Goal: Information Seeking & Learning: Learn about a topic

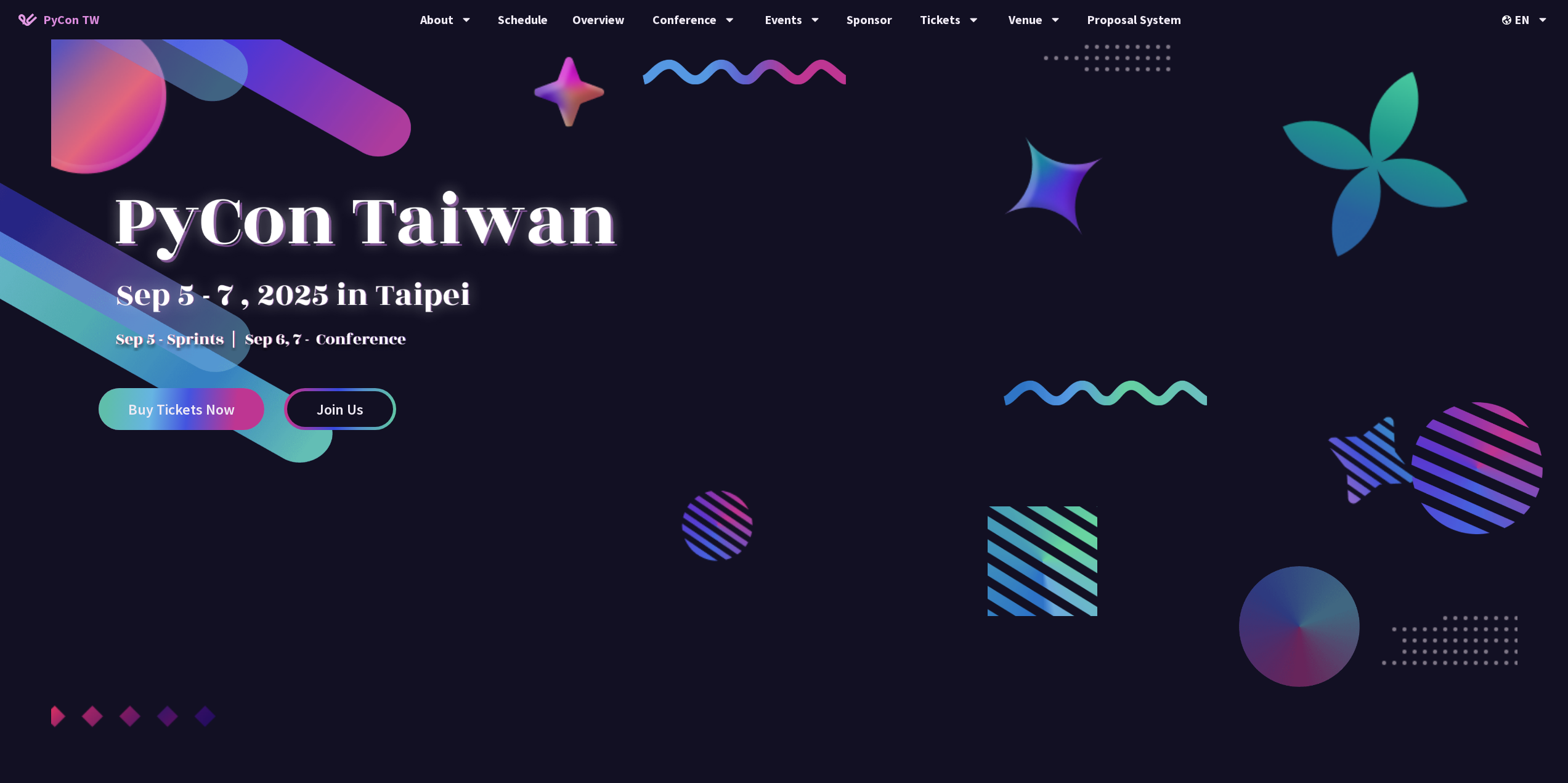
click at [174, 417] on span "Buy Tickets Now" at bounding box center [182, 410] width 107 height 16
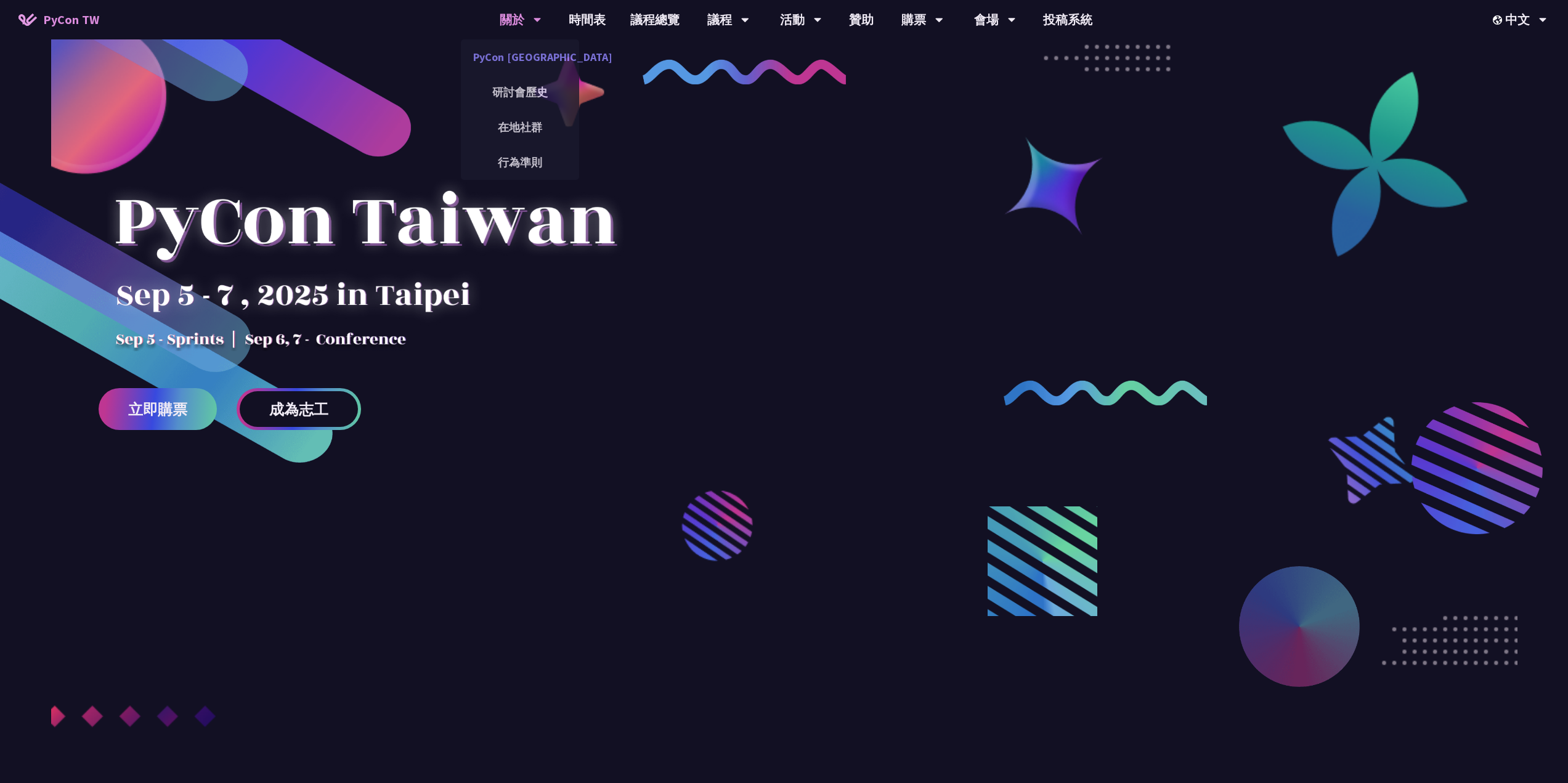
click at [527, 59] on link "PyCon [GEOGRAPHIC_DATA]" at bounding box center [520, 56] width 119 height 29
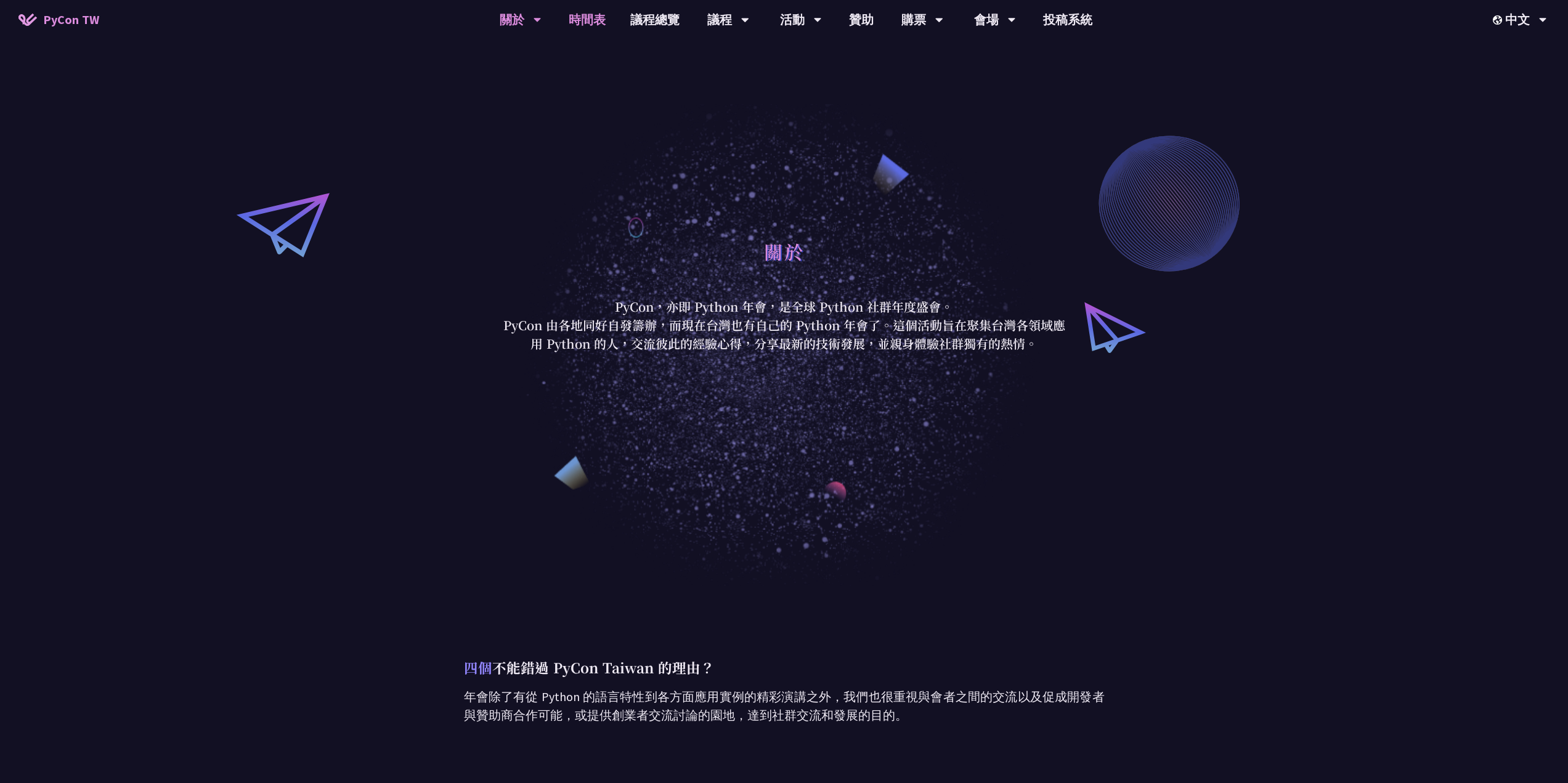
click at [592, 21] on link "時間表" at bounding box center [587, 20] width 61 height 40
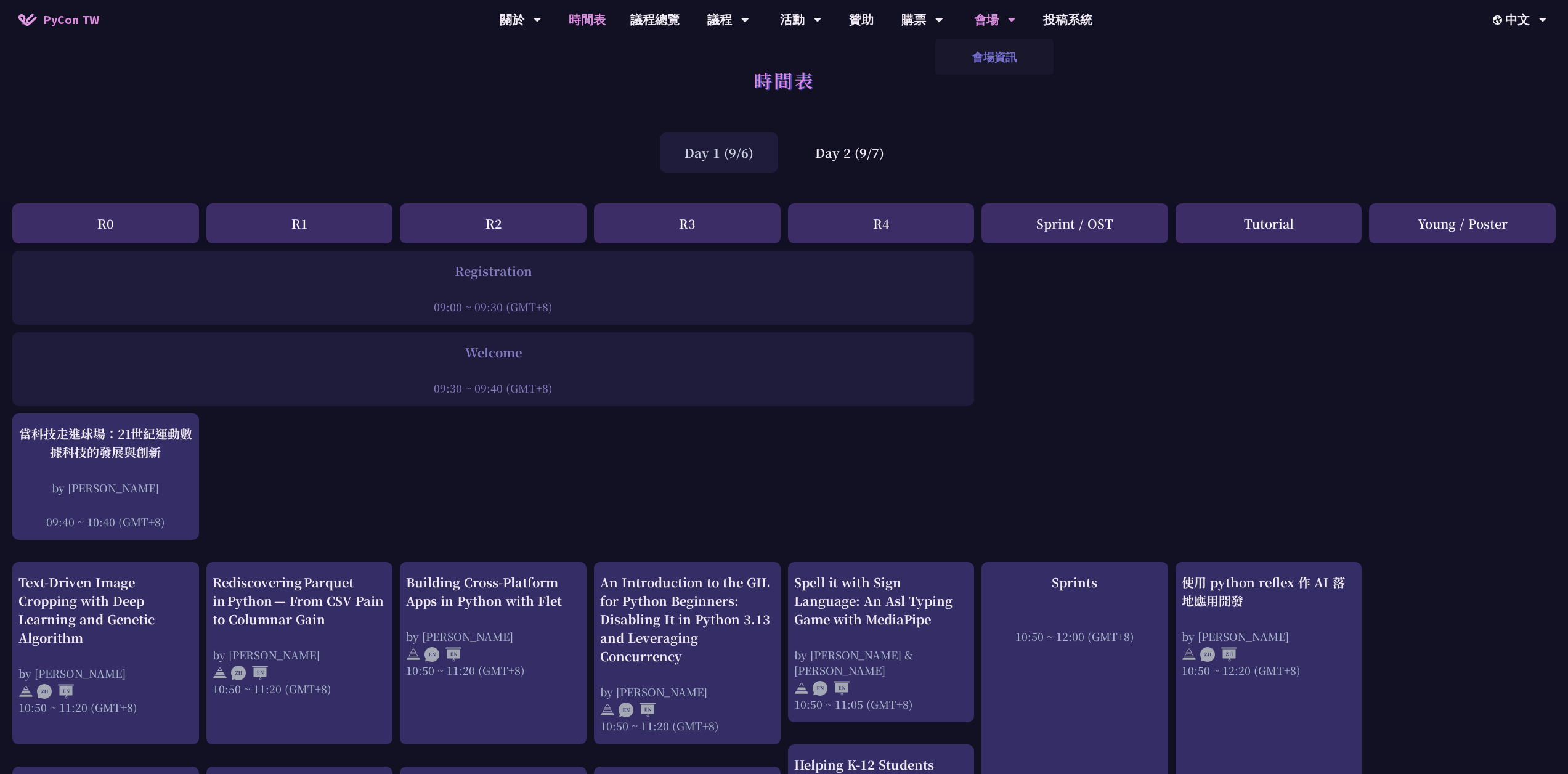
click at [993, 49] on link "會場資訊" at bounding box center [994, 56] width 119 height 29
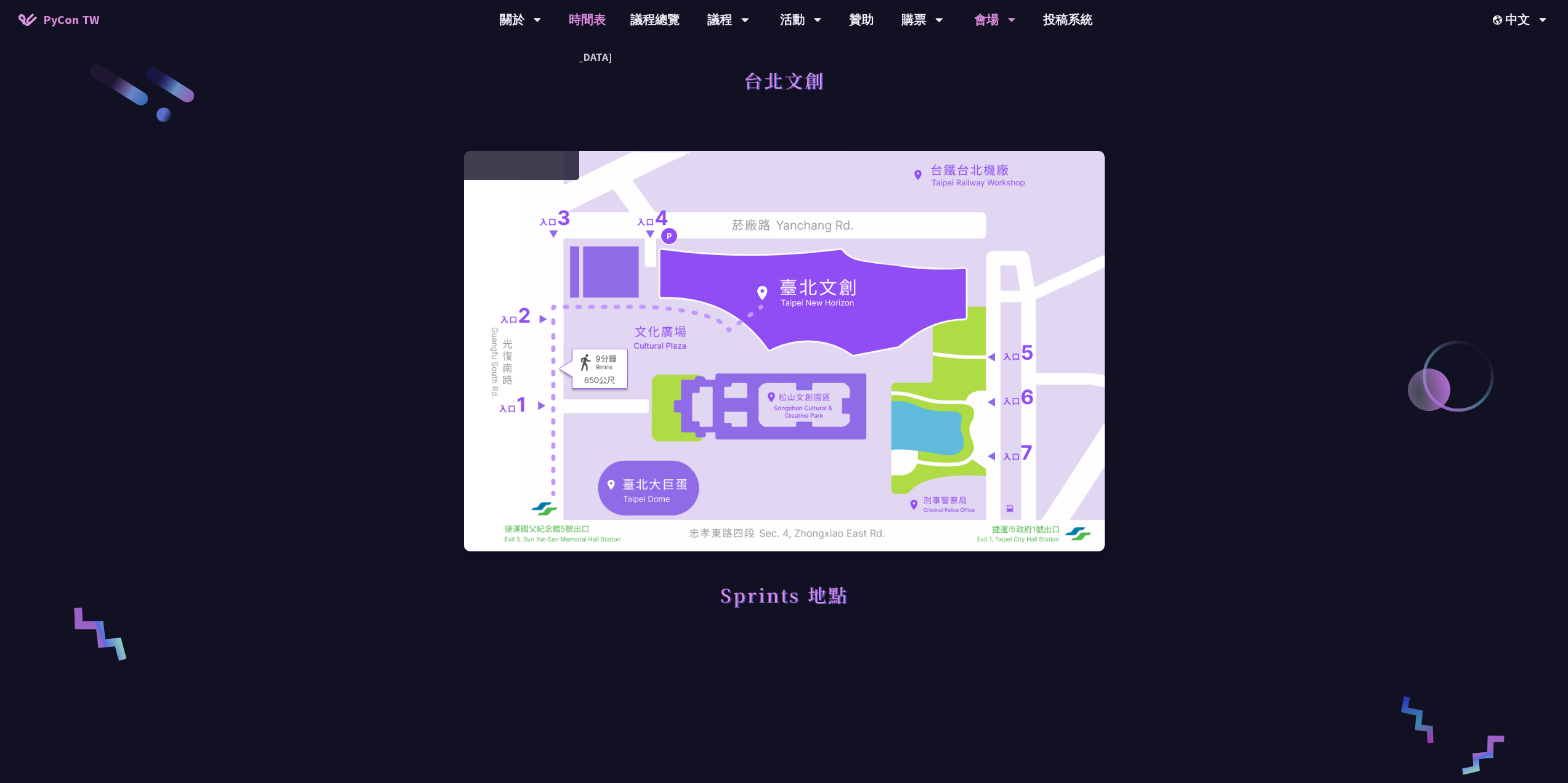
click at [576, 20] on link "時間表" at bounding box center [587, 20] width 61 height 40
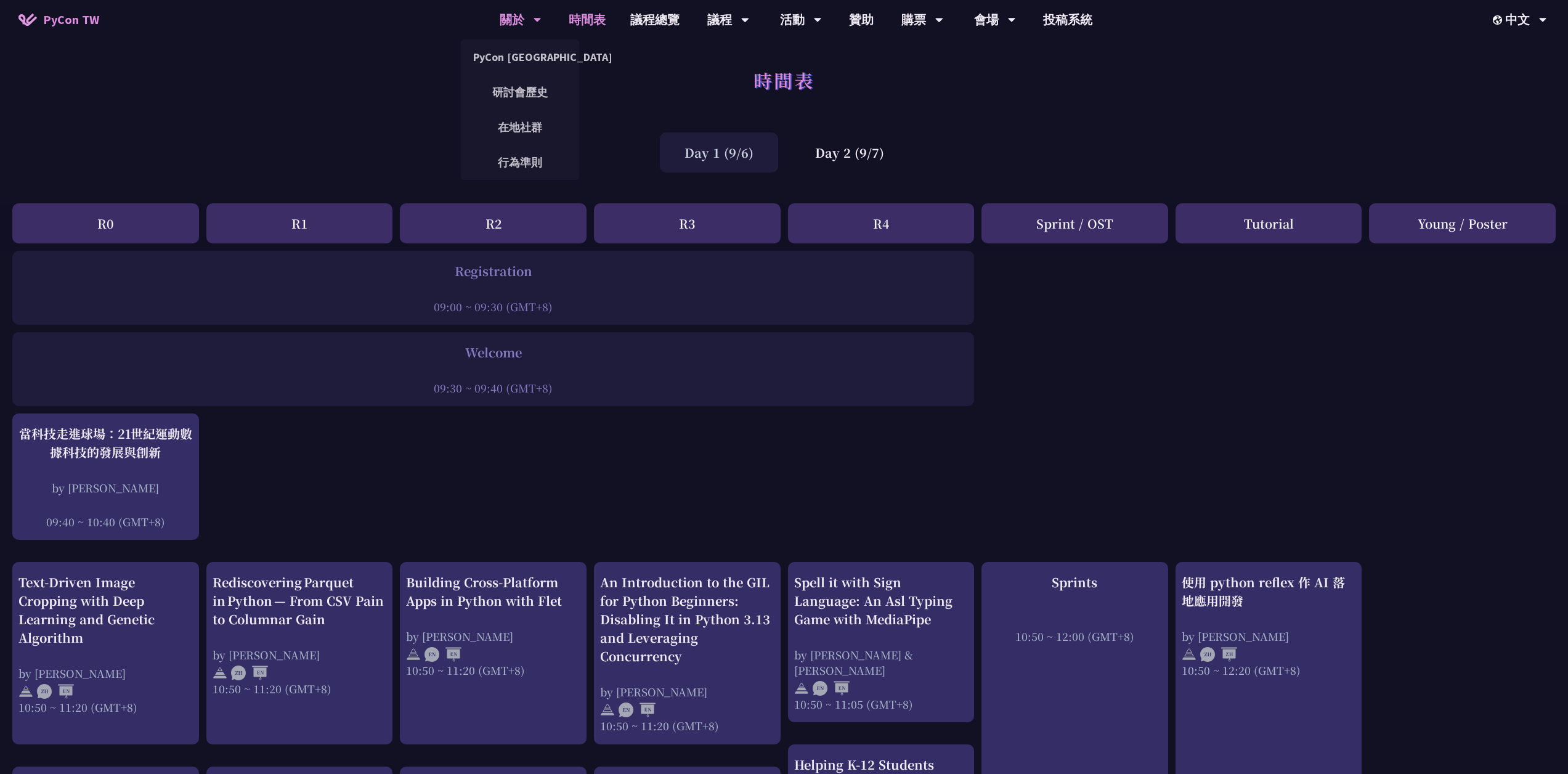
click at [525, 20] on div "關於" at bounding box center [520, 20] width 42 height 40
click at [521, 59] on link "PyCon [GEOGRAPHIC_DATA]" at bounding box center [520, 56] width 119 height 29
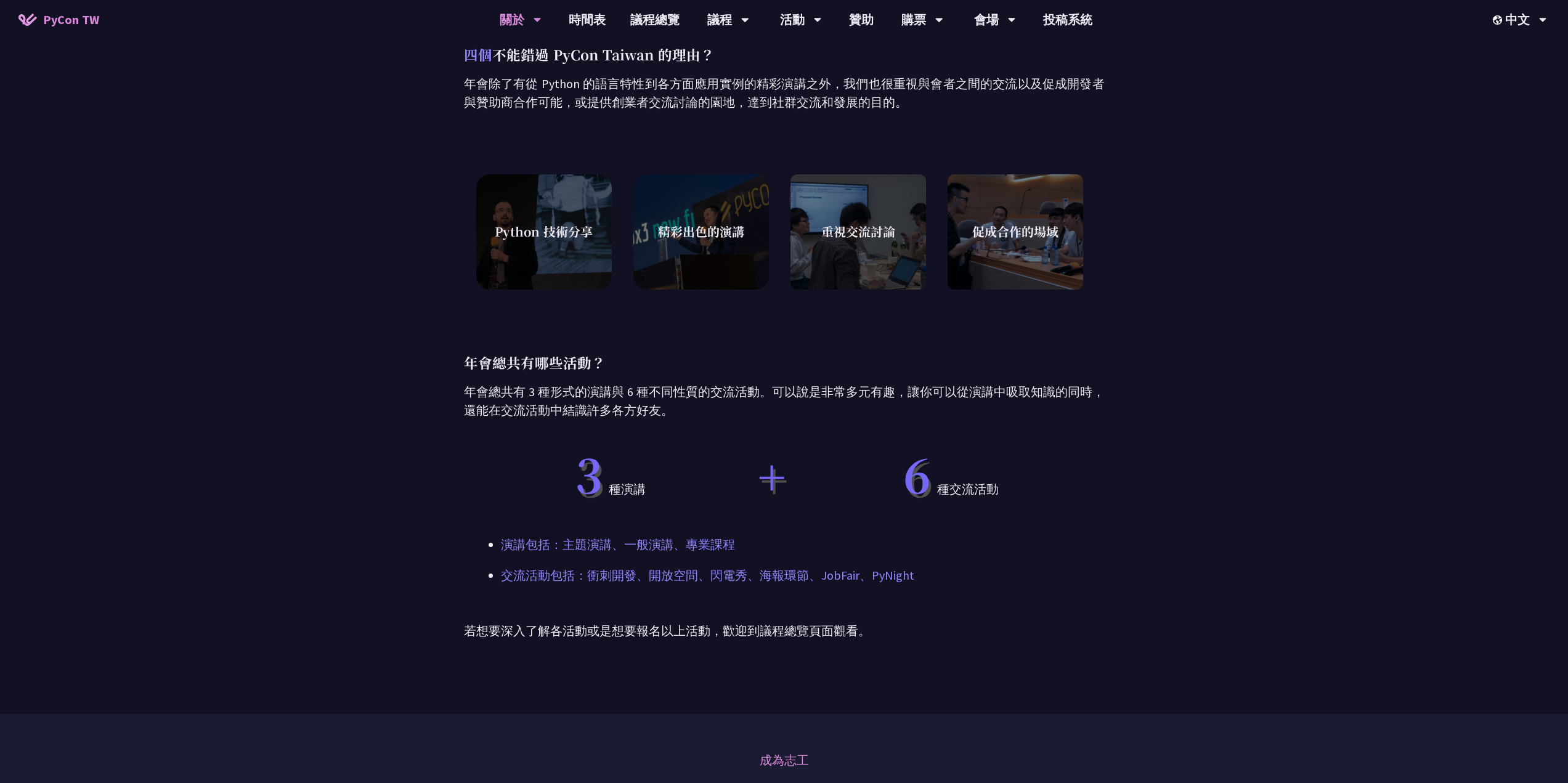
scroll to position [802, 0]
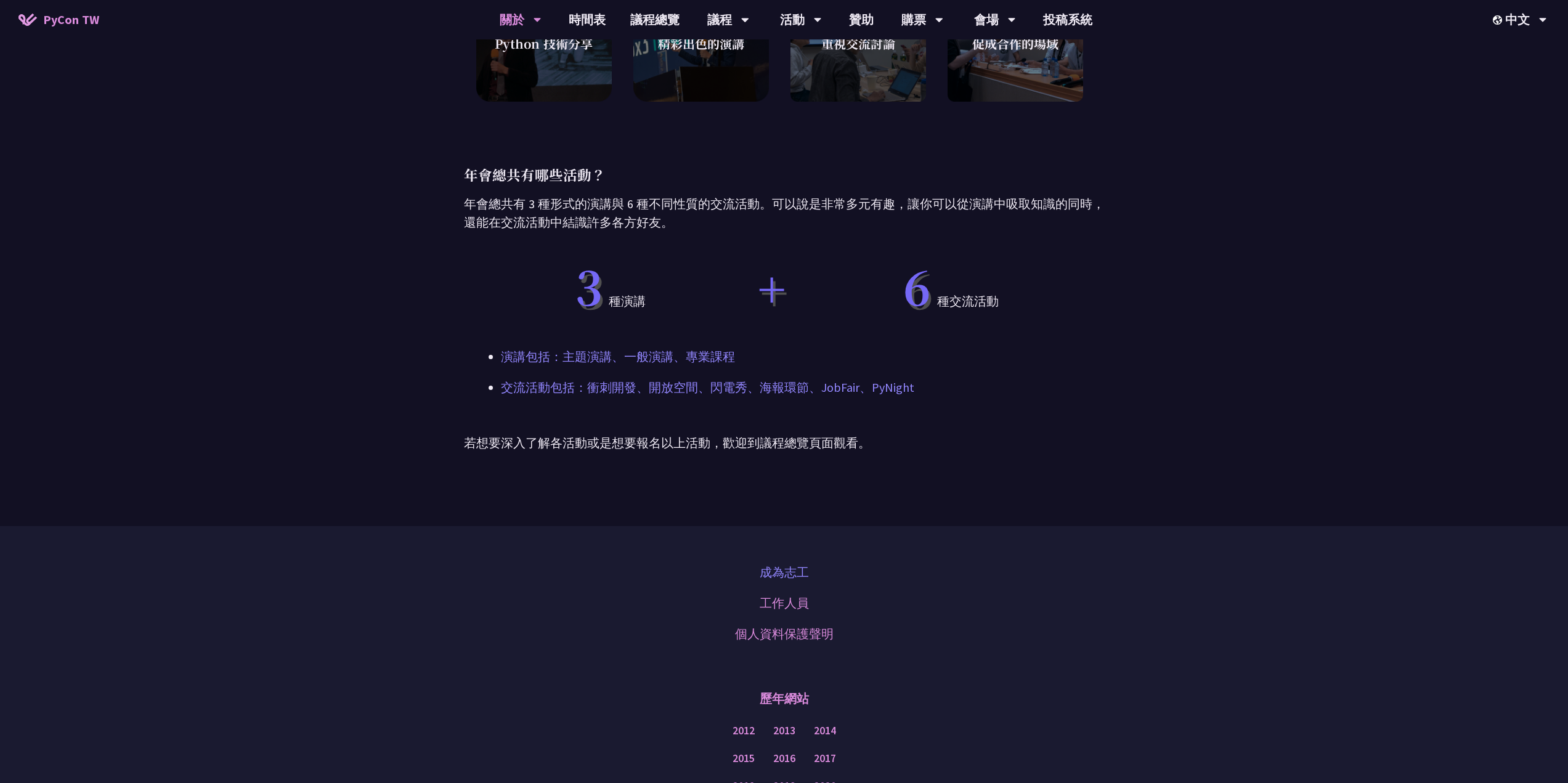
click at [786, 573] on link "成為志工" at bounding box center [784, 572] width 49 height 19
